Goal: Task Accomplishment & Management: Manage account settings

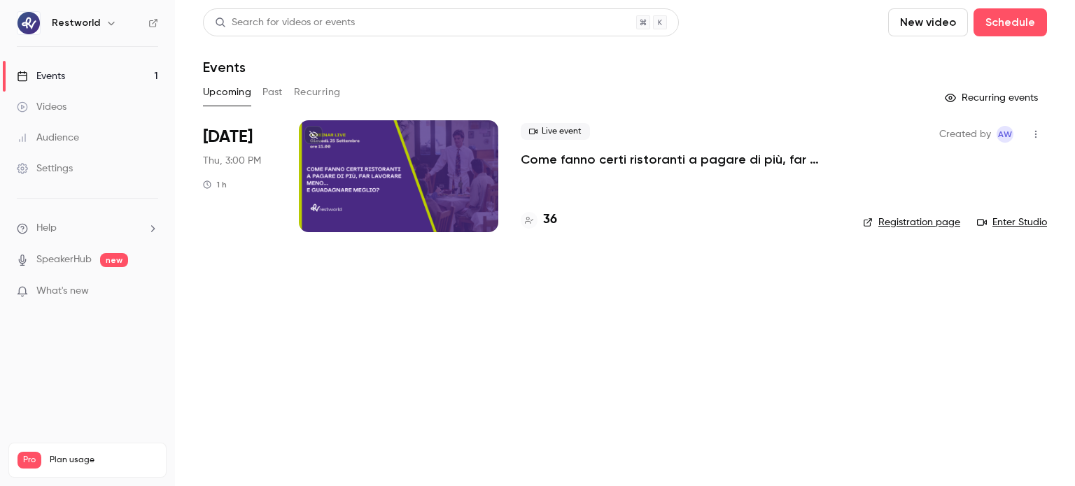
click at [596, 157] on p "Come fanno certi ristoranti a pagare di più, far lavorare meno… e guadagnare me…" at bounding box center [681, 159] width 320 height 17
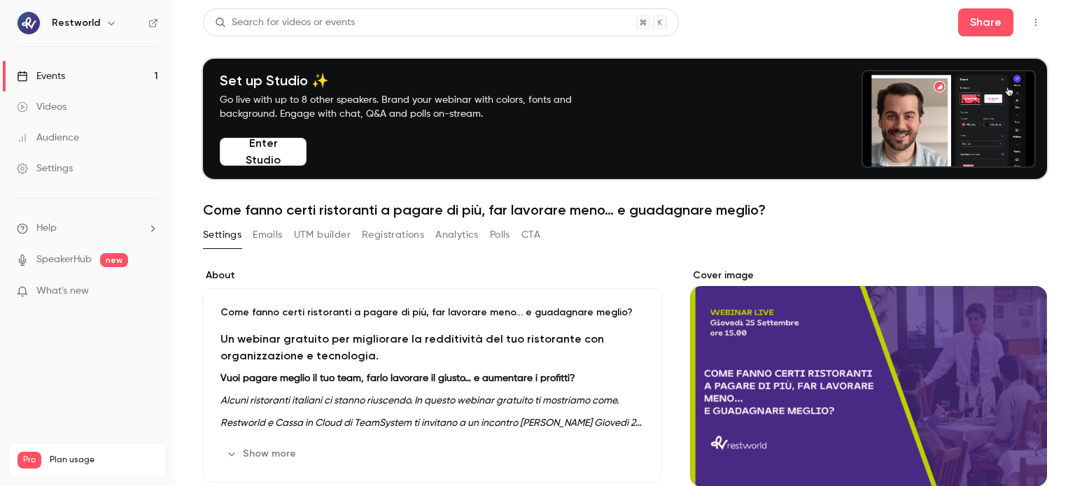
click at [400, 239] on button "Registrations" at bounding box center [393, 235] width 62 height 22
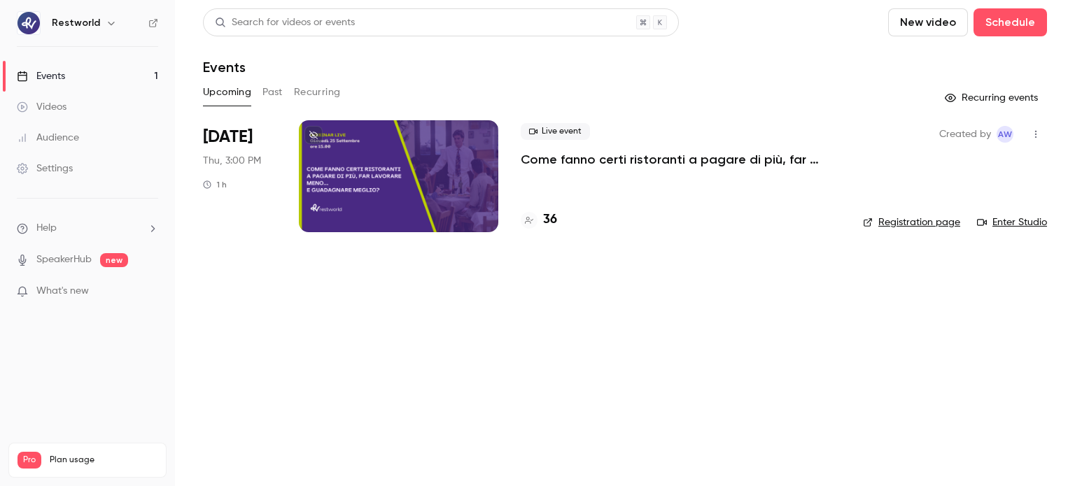
click at [533, 166] on p "Come fanno certi ristoranti a pagare di più, far lavorare meno… e guadagnare me…" at bounding box center [681, 159] width 320 height 17
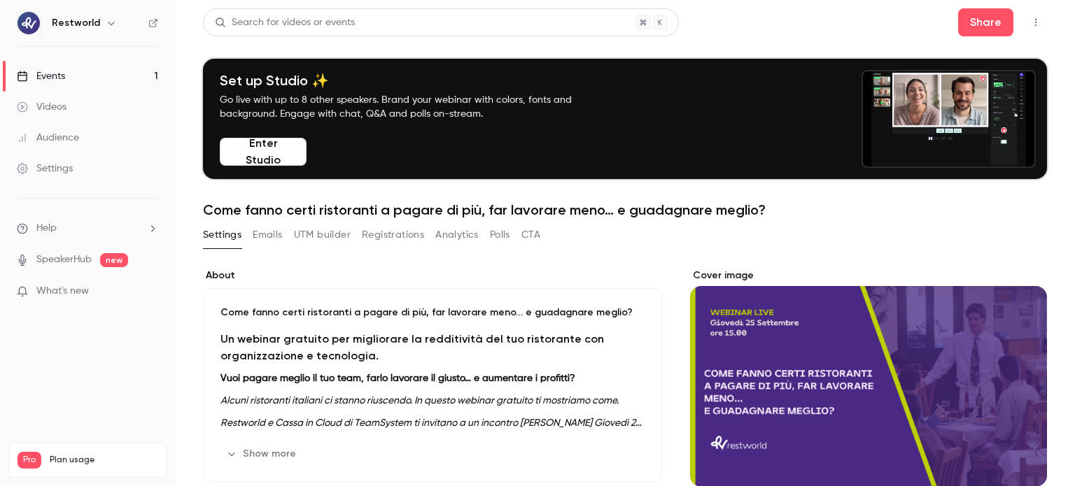
click at [372, 231] on button "Registrations" at bounding box center [393, 235] width 62 height 22
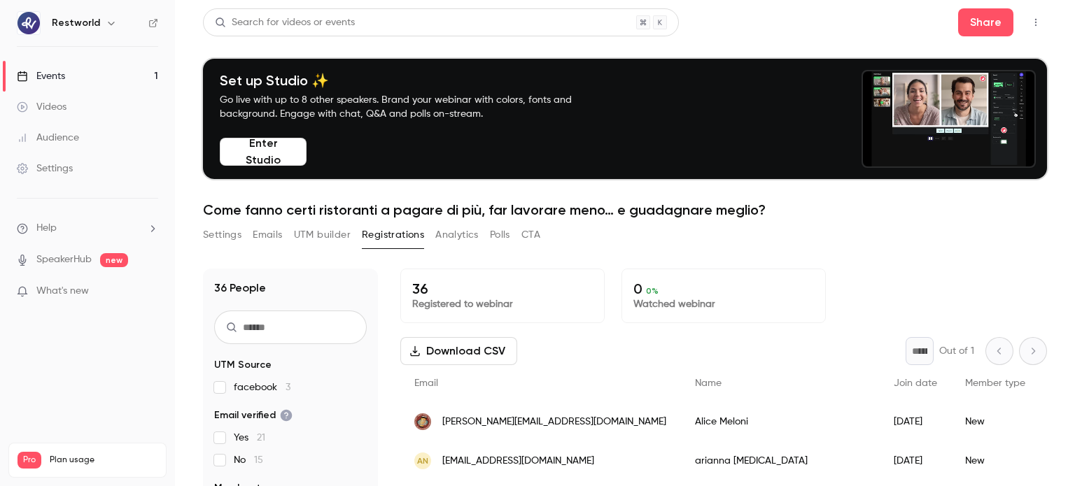
click at [268, 234] on button "Emails" at bounding box center [267, 235] width 29 height 22
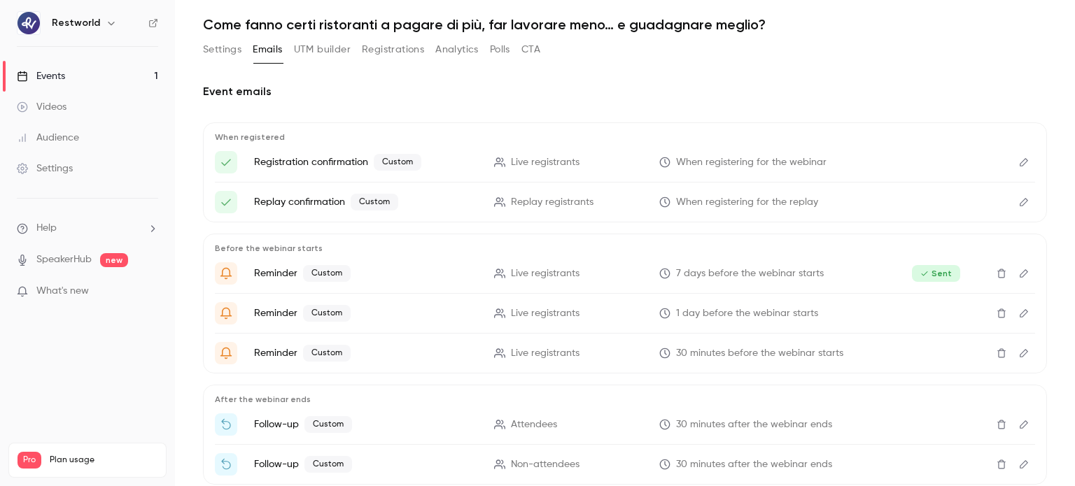
scroll to position [184, 0]
click at [1018, 203] on icon "Edit" at bounding box center [1023, 204] width 11 height 10
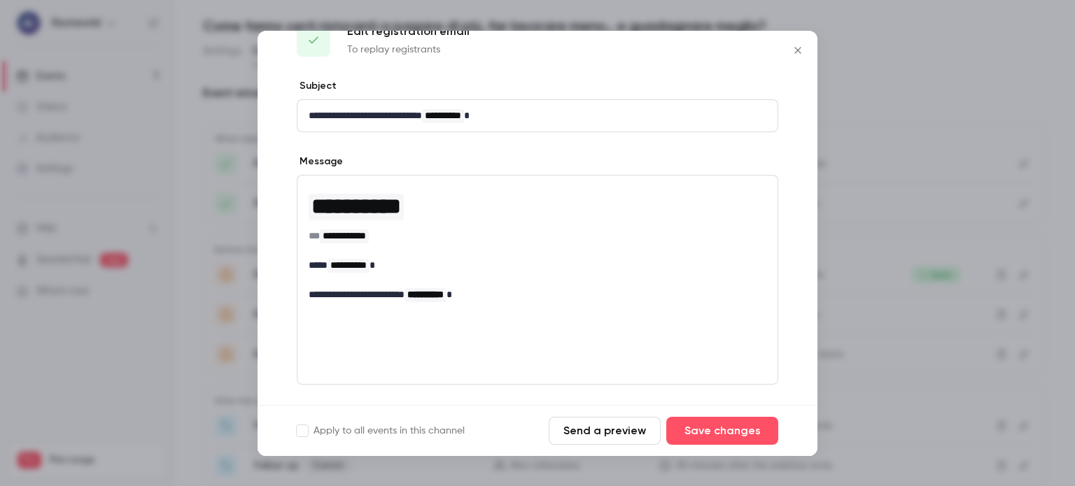
scroll to position [0, 0]
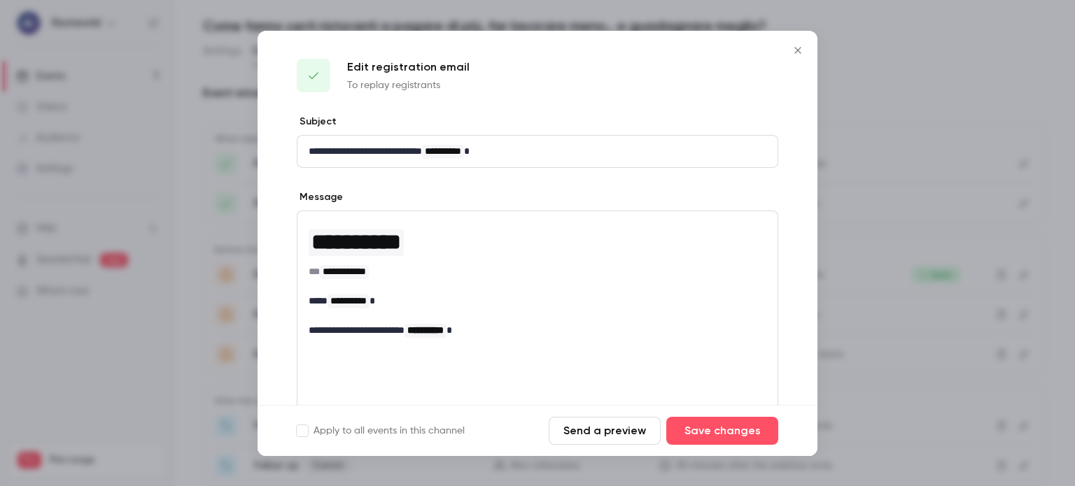
click at [794, 54] on icon "Close" at bounding box center [798, 50] width 17 height 11
